Goal: Navigation & Orientation: Find specific page/section

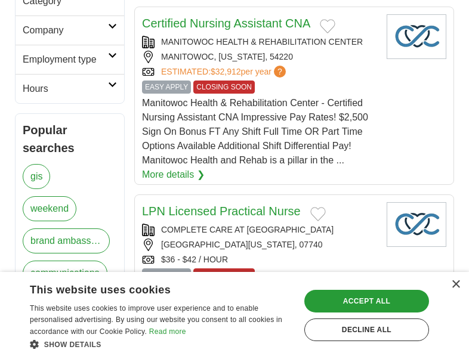
scroll to position [537, 0]
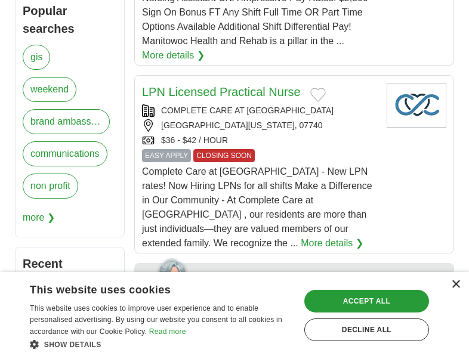
click at [456, 286] on div "×" at bounding box center [455, 284] width 9 height 9
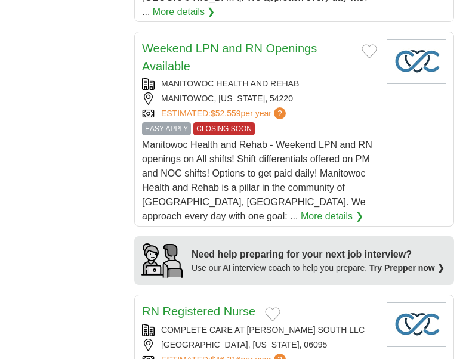
scroll to position [1252, 0]
